Goal: Information Seeking & Learning: Learn about a topic

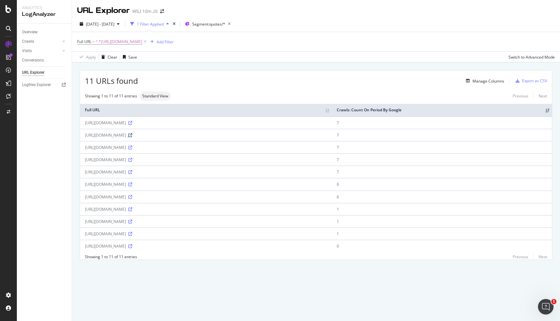
scroll to position [12, 0]
click at [132, 248] on icon at bounding box center [130, 247] width 4 height 4
click at [40, 71] on div "SiteCrawler" at bounding box center [35, 71] width 23 height 6
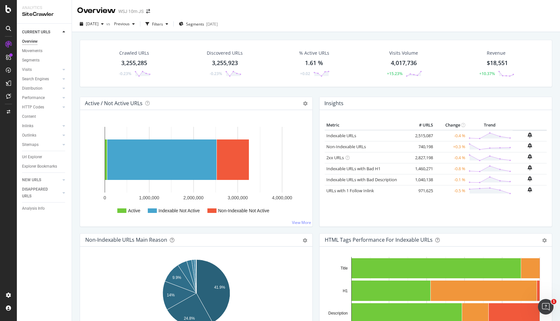
click at [132, 56] on div "Crawled URLs" at bounding box center [134, 53] width 30 height 6
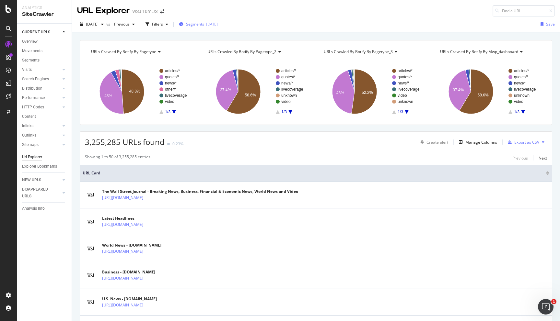
click at [218, 23] on div "Segments [DATE]" at bounding box center [198, 24] width 39 height 6
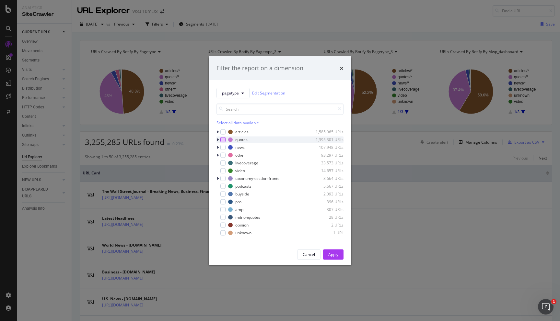
click at [221, 140] on div "modal" at bounding box center [222, 139] width 5 height 5
click at [338, 255] on button "Apply" at bounding box center [333, 254] width 20 height 10
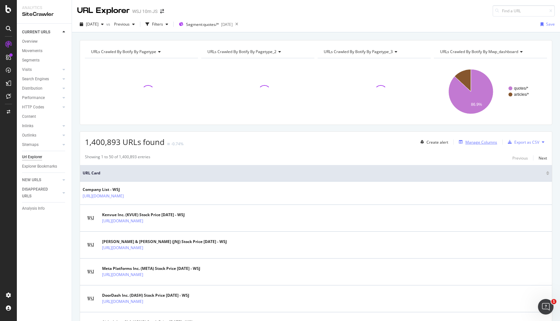
click at [475, 142] on div "Manage Columns" at bounding box center [481, 143] width 32 height 6
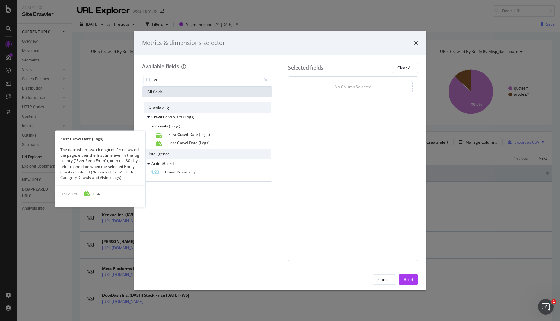
type input "c"
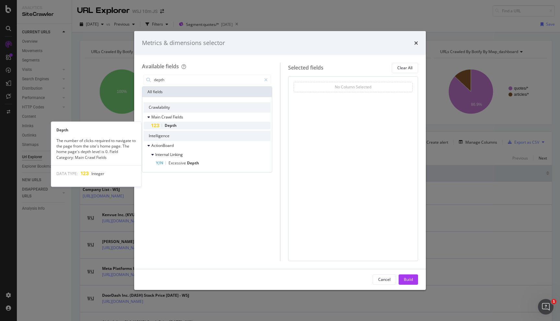
type input "depth"
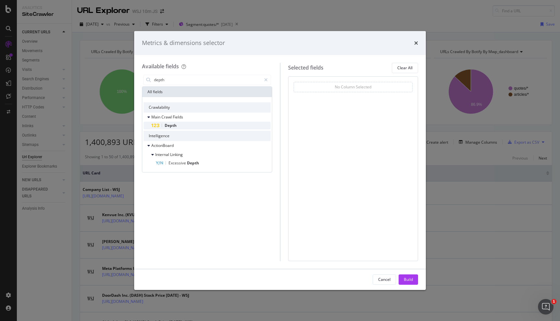
click at [208, 126] on div "Depth" at bounding box center [210, 126] width 119 height 8
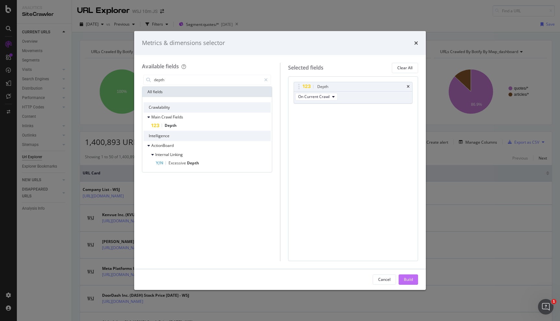
click at [409, 277] on div "Build" at bounding box center [408, 280] width 9 height 10
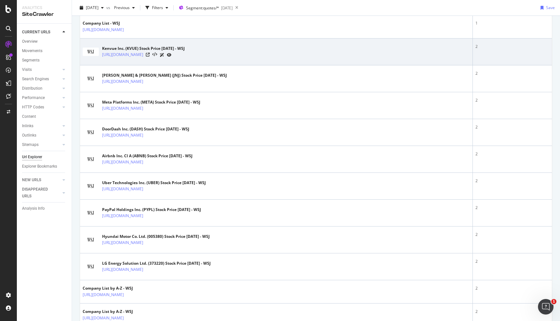
scroll to position [184, 0]
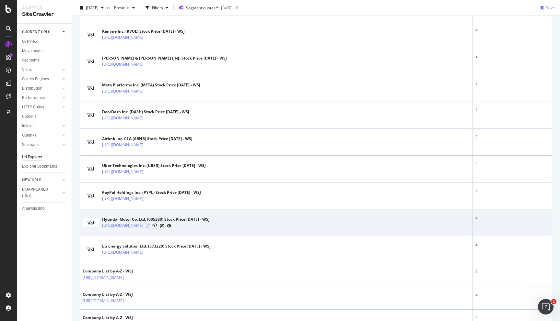
click at [150, 226] on icon at bounding box center [148, 226] width 4 height 4
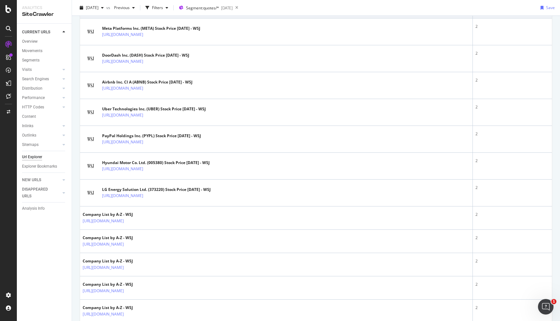
scroll to position [271, 0]
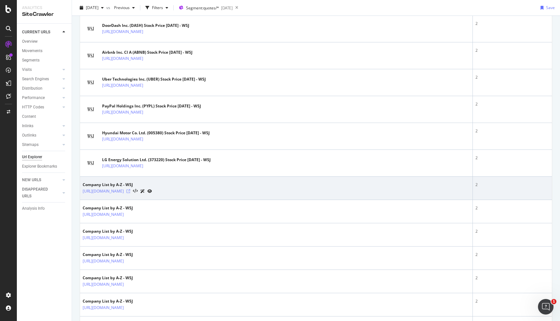
click at [130, 191] on icon at bounding box center [128, 191] width 4 height 4
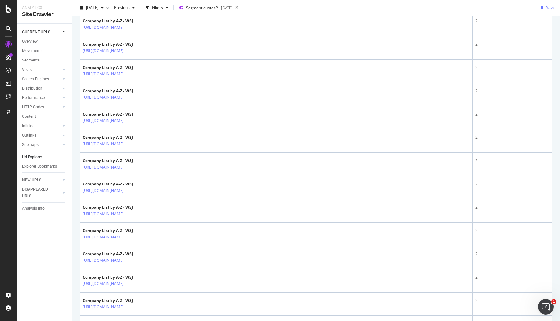
scroll to position [1096, 0]
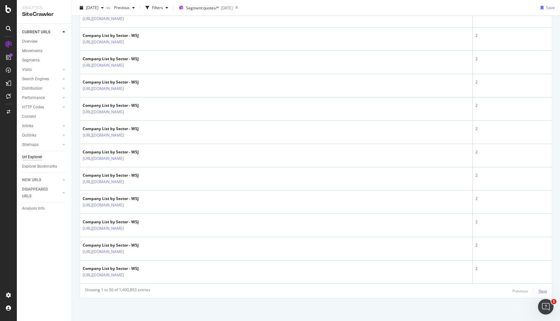
click at [541, 292] on div "Next" at bounding box center [542, 292] width 8 height 6
